Goal: Obtain resource: Obtain resource

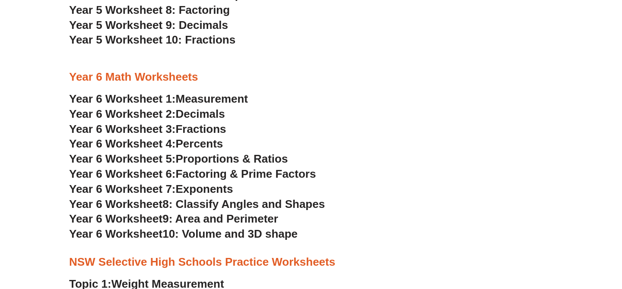
scroll to position [1616, 0]
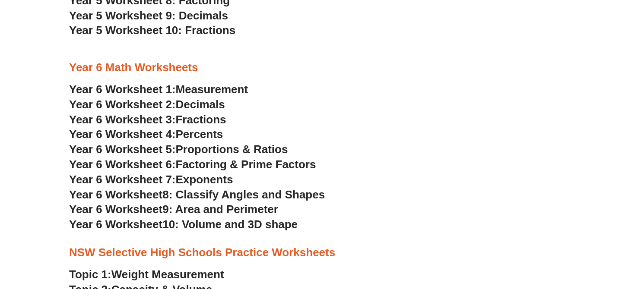
click at [204, 118] on span "Fractions" at bounding box center [201, 119] width 51 height 13
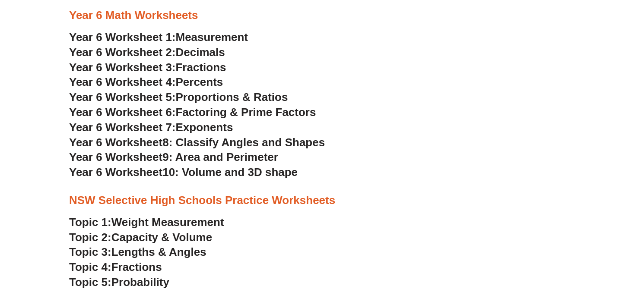
scroll to position [1662, 0]
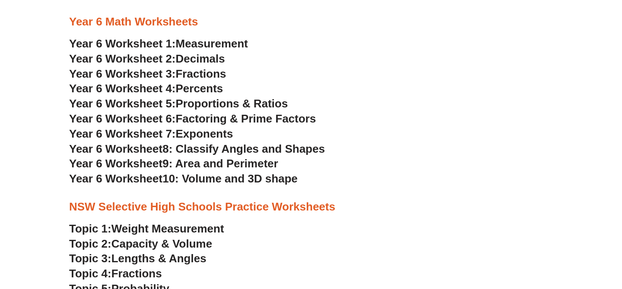
click at [211, 89] on span "Percents" at bounding box center [200, 88] width 48 height 13
